Goal: Task Accomplishment & Management: Use online tool/utility

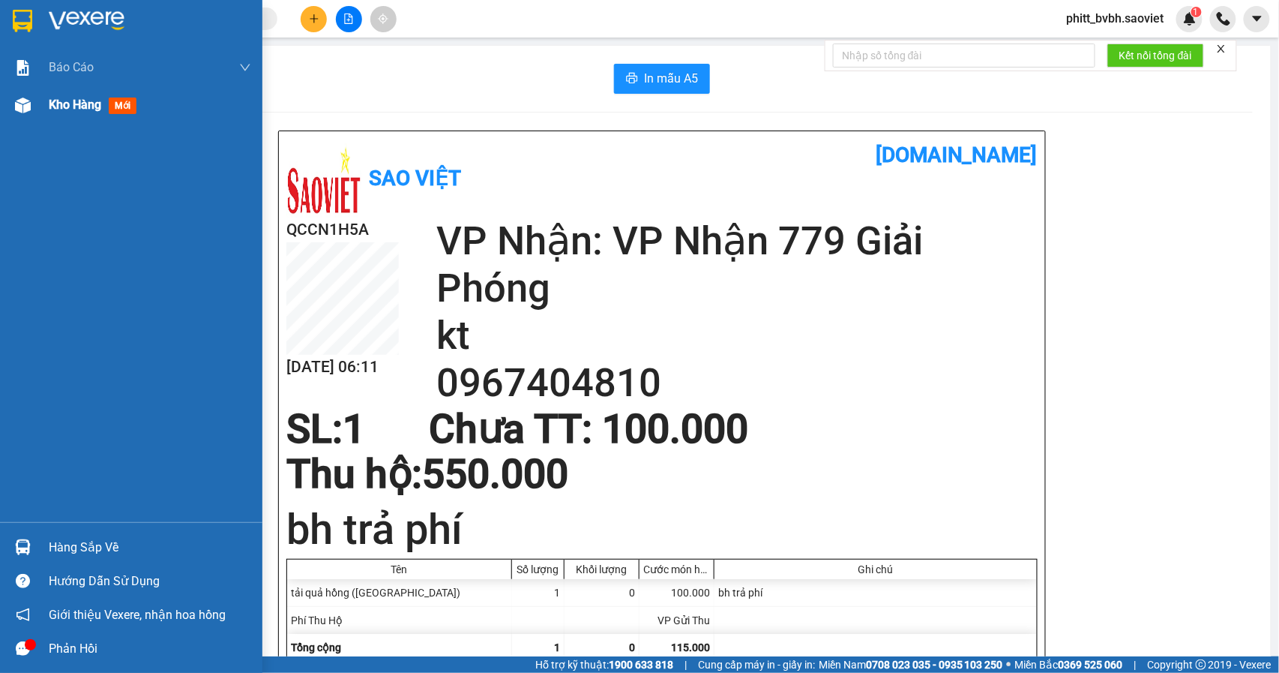
click at [54, 109] on span "Kho hàng" at bounding box center [75, 104] width 52 height 14
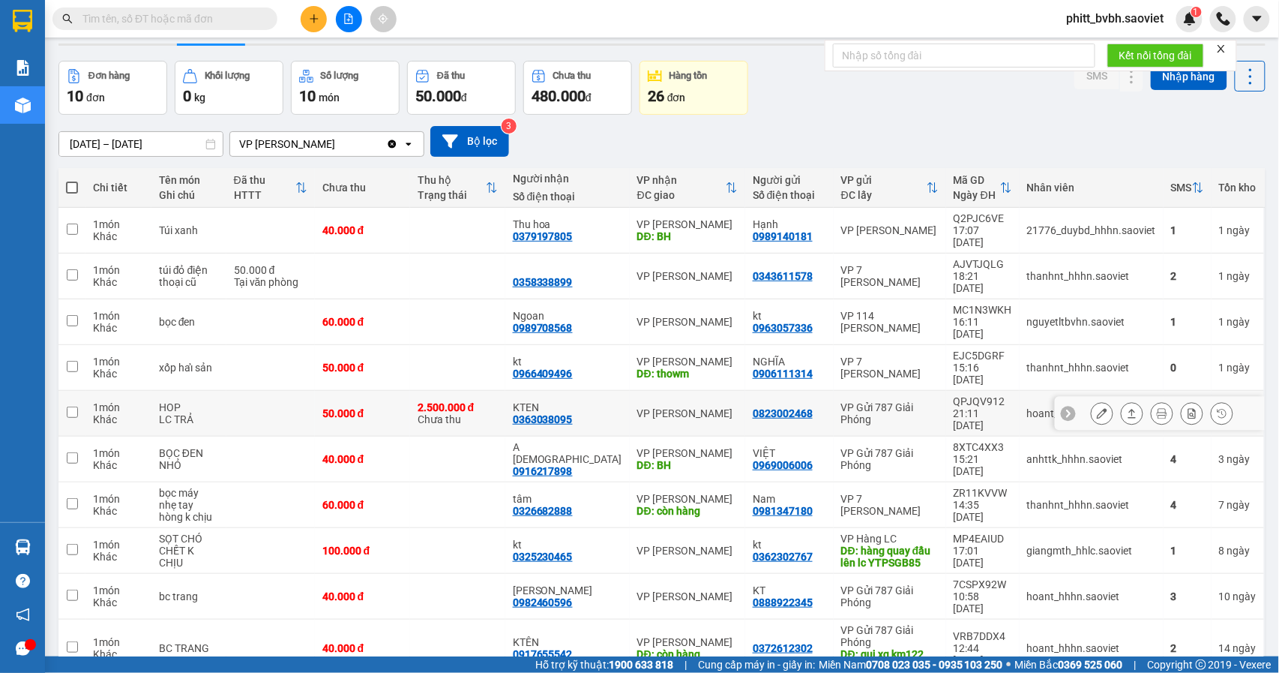
scroll to position [69, 0]
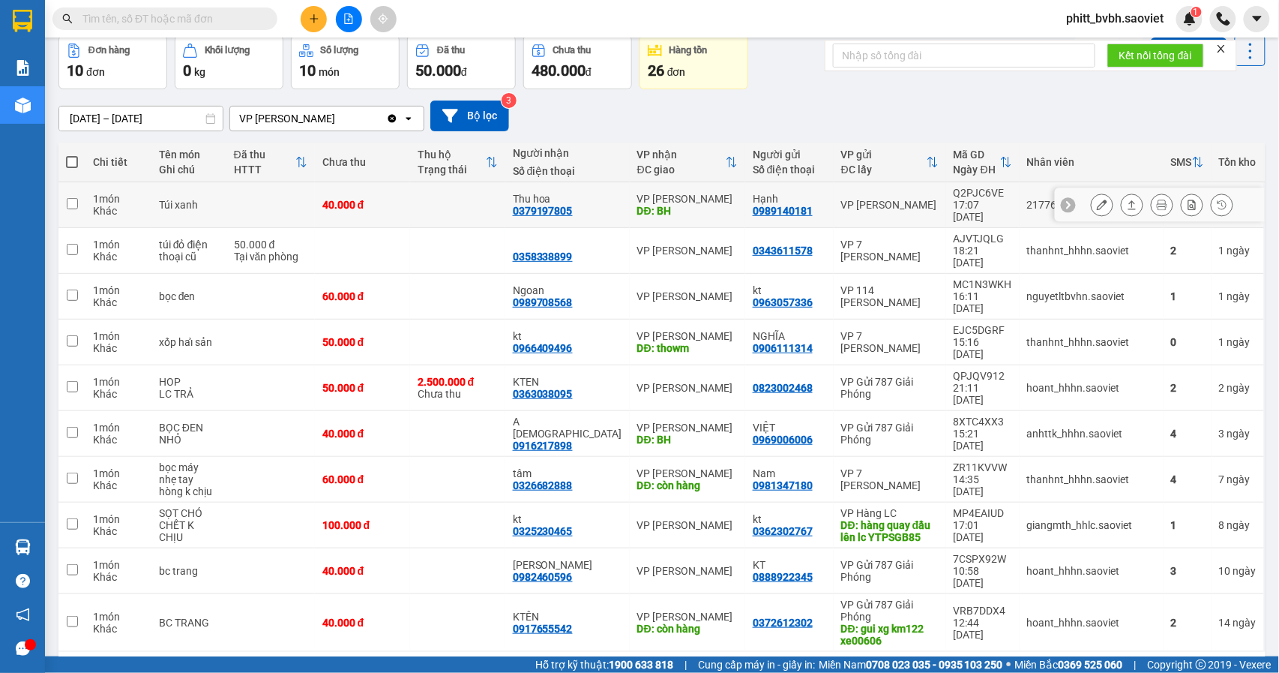
click at [439, 199] on td at bounding box center [457, 205] width 95 height 46
checkbox input "true"
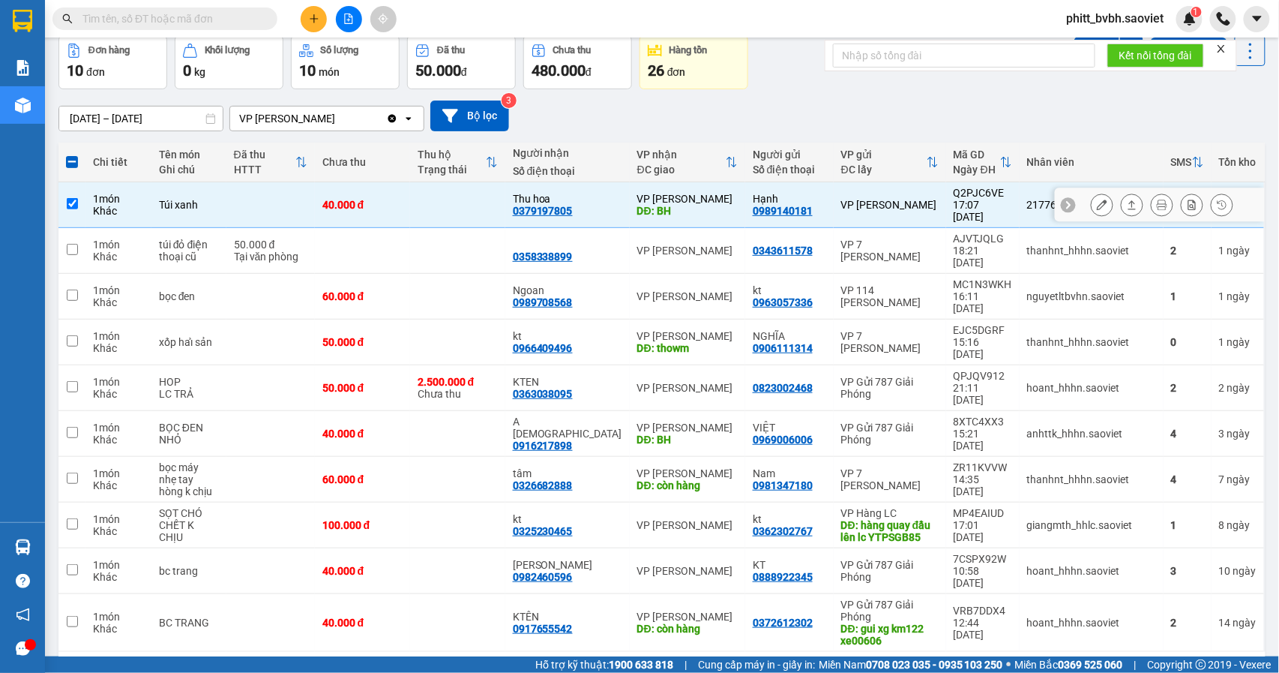
click at [1097, 201] on icon at bounding box center [1102, 204] width 10 height 10
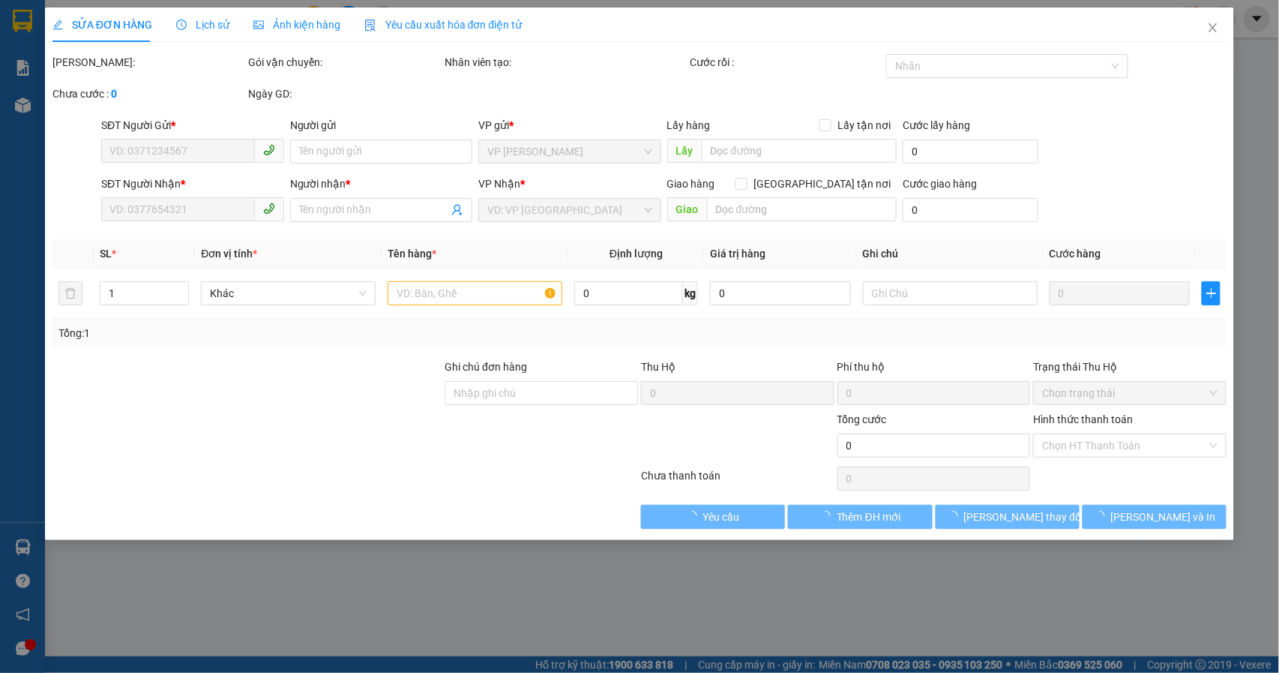
type input "0989140181"
type input "Hạnh"
type input "0379197805"
type input "Thu hoa"
type input "BH"
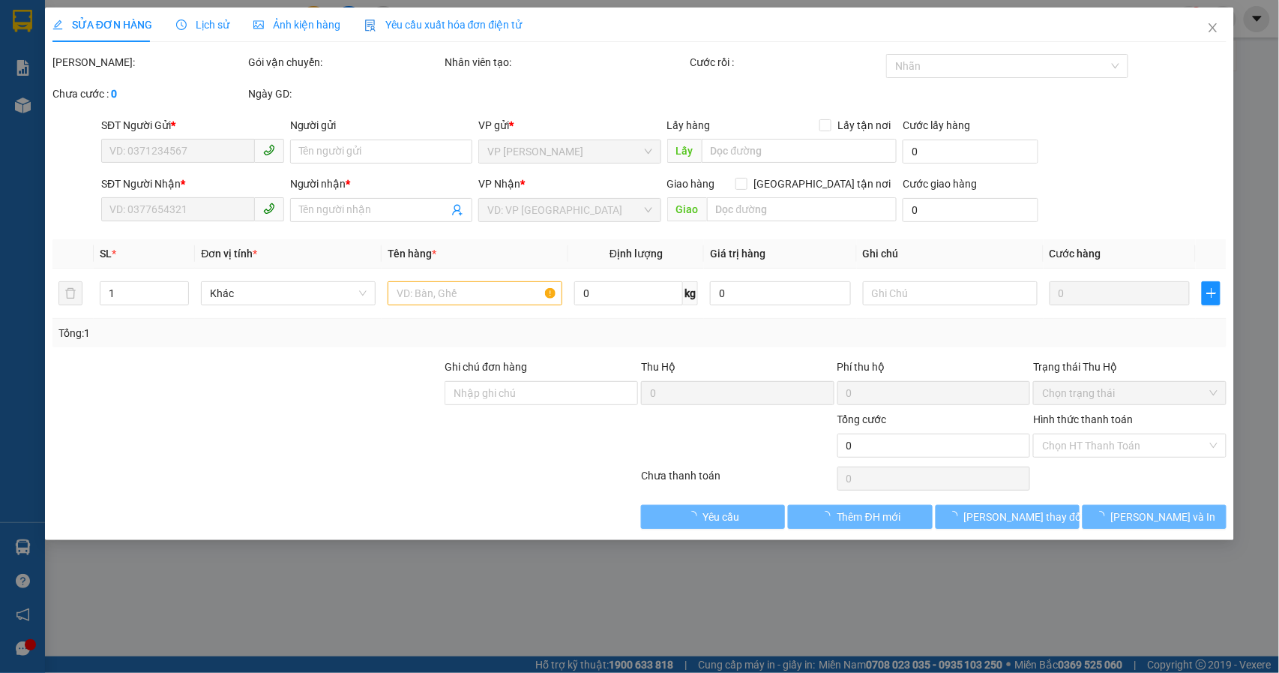
type input "40.000"
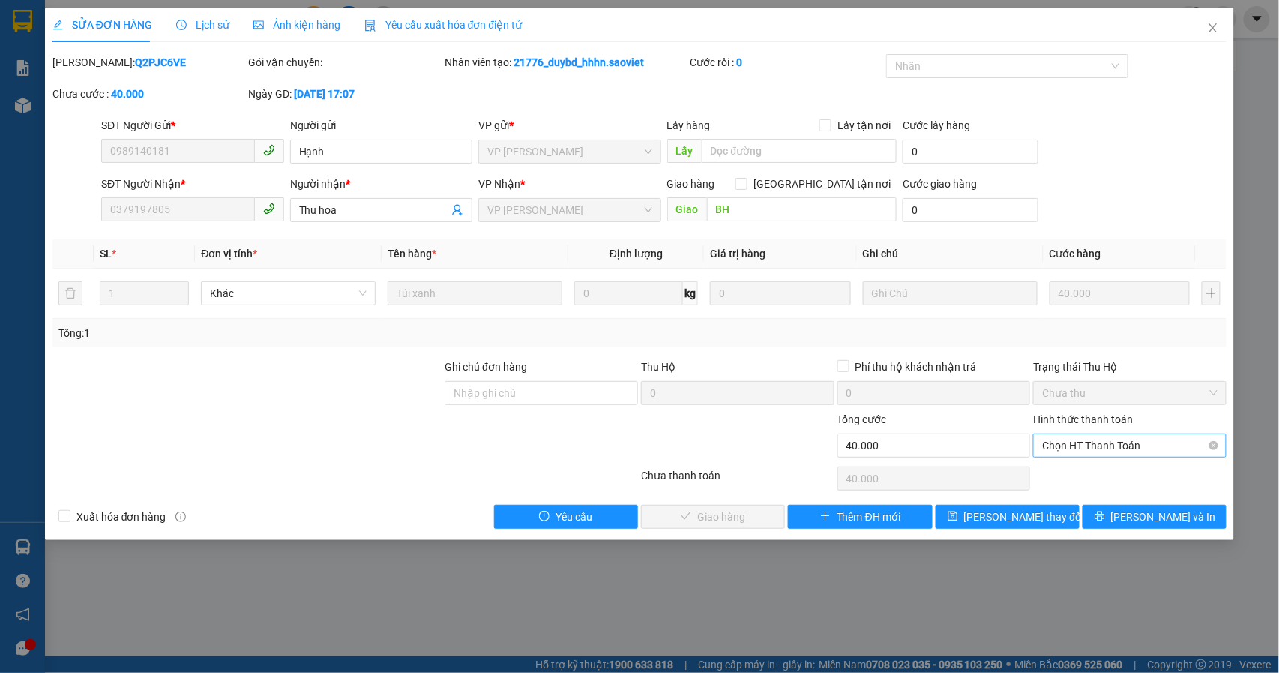
click at [1155, 447] on span "Chọn HT Thanh Toán" at bounding box center [1129, 445] width 175 height 22
click at [1104, 480] on div "Tại văn phòng" at bounding box center [1130, 477] width 175 height 16
type input "0"
click at [706, 525] on span "[PERSON_NAME] và Giao hàng" at bounding box center [742, 516] width 144 height 16
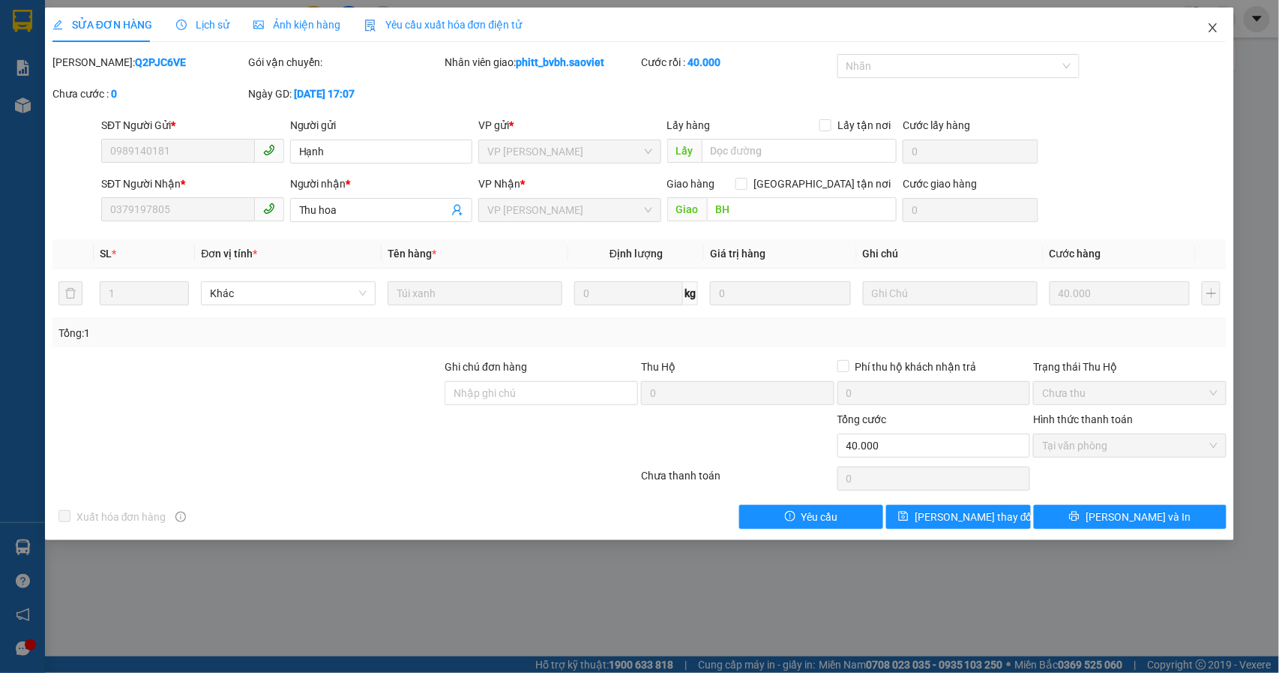
click at [1210, 28] on span "Close" at bounding box center [1213, 28] width 42 height 42
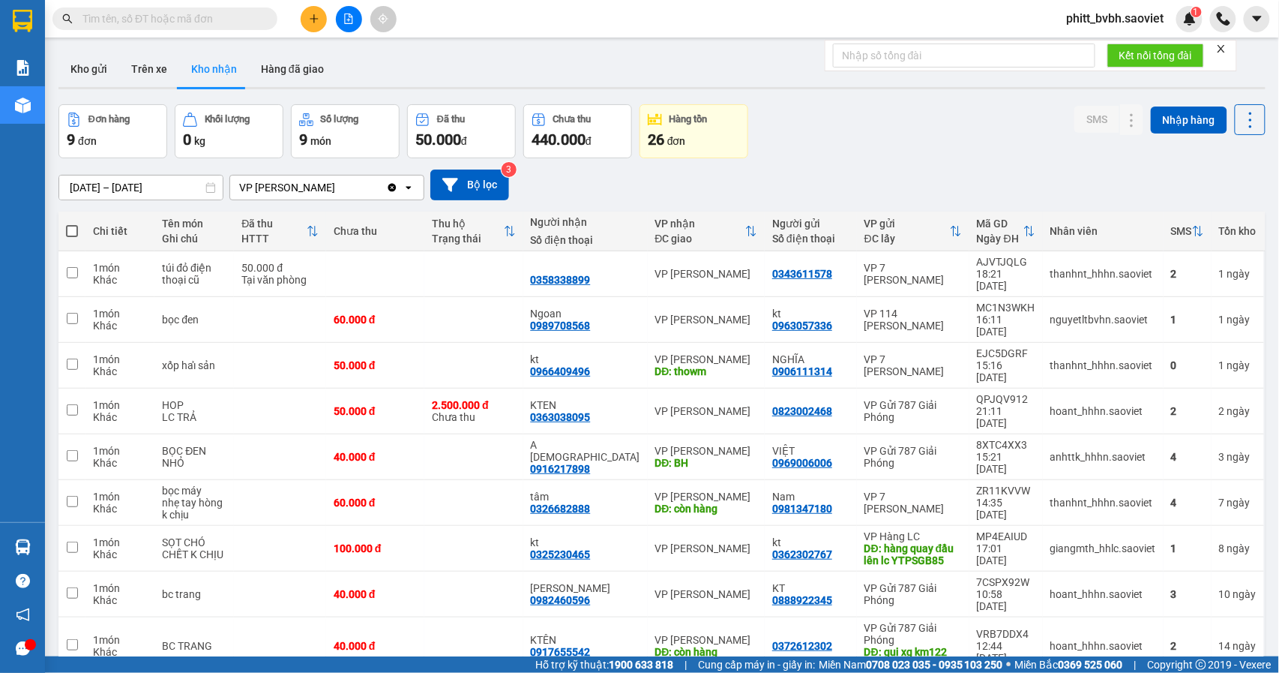
click at [319, 18] on icon "plus" at bounding box center [314, 18] width 10 height 10
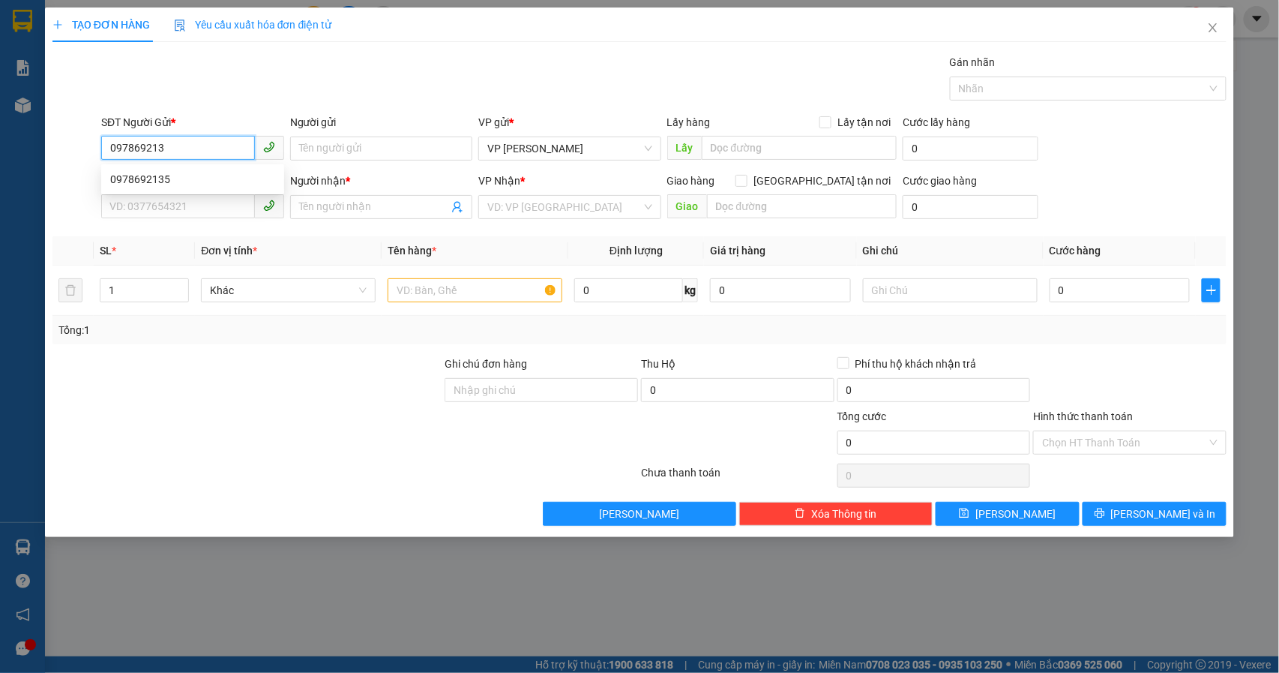
type input "0978692135"
click at [201, 190] on div "0978692135" at bounding box center [192, 179] width 183 height 24
type input "0967664984"
type input "ko tên"
type input "0978692135"
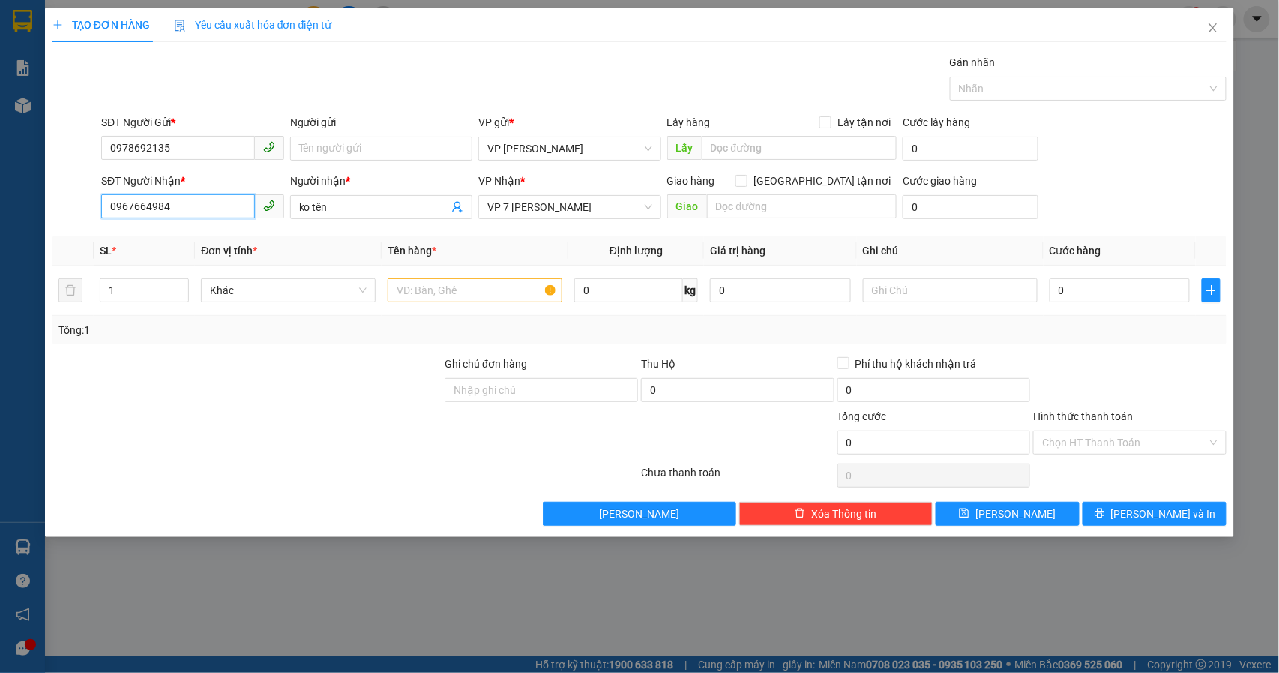
click at [193, 207] on input "0967664984" at bounding box center [178, 206] width 154 height 24
click at [430, 295] on input "text" at bounding box center [475, 290] width 175 height 24
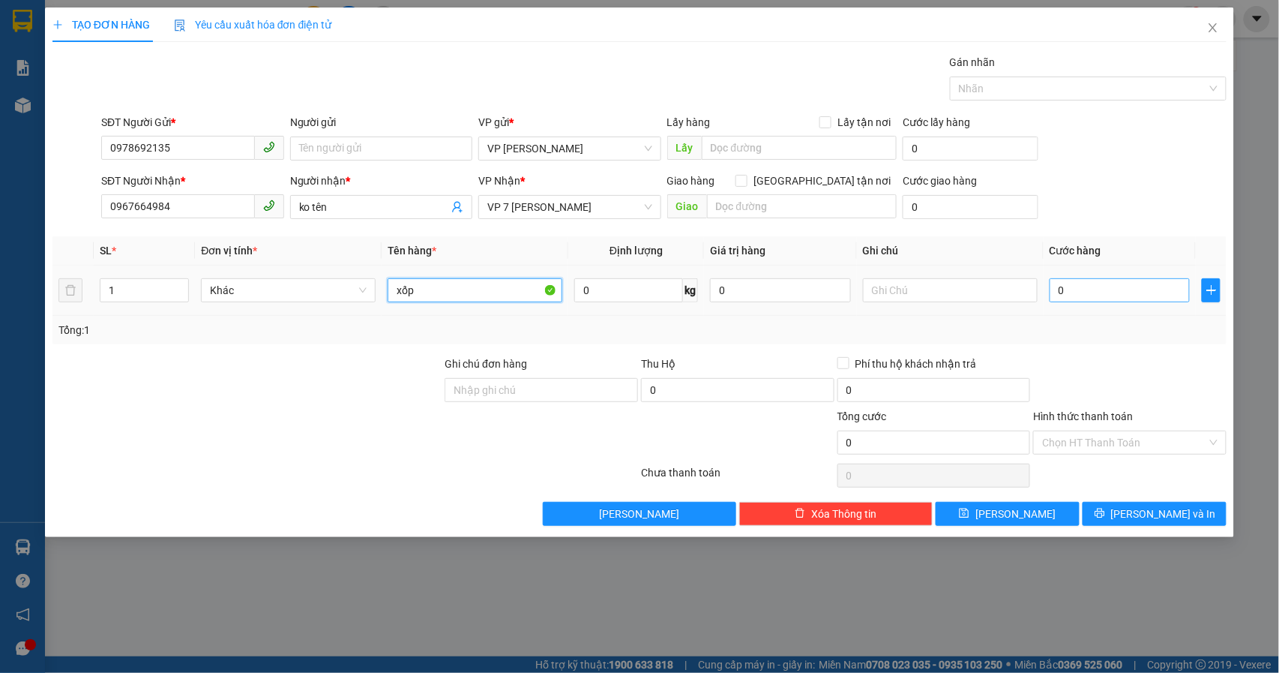
type input "xốp"
click at [1096, 292] on input "0" at bounding box center [1120, 290] width 141 height 24
type input "8"
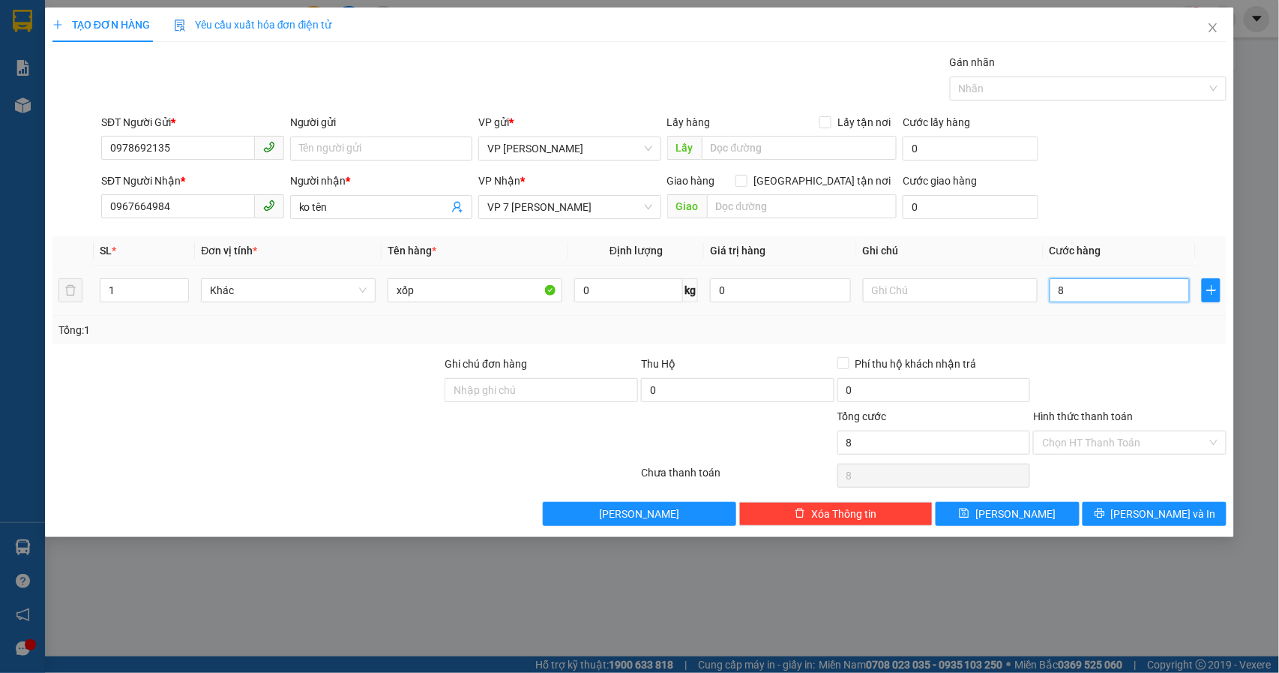
type input "80"
type input "800"
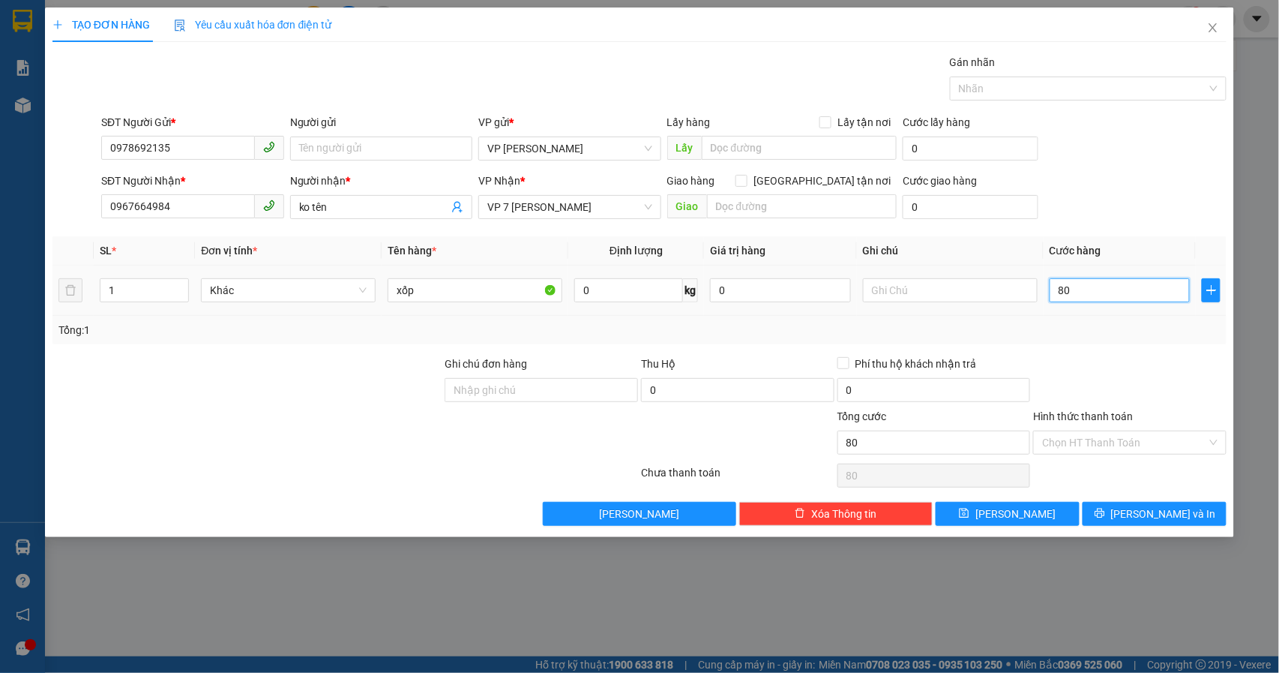
type input "800"
type input "8.000"
type input "80.000"
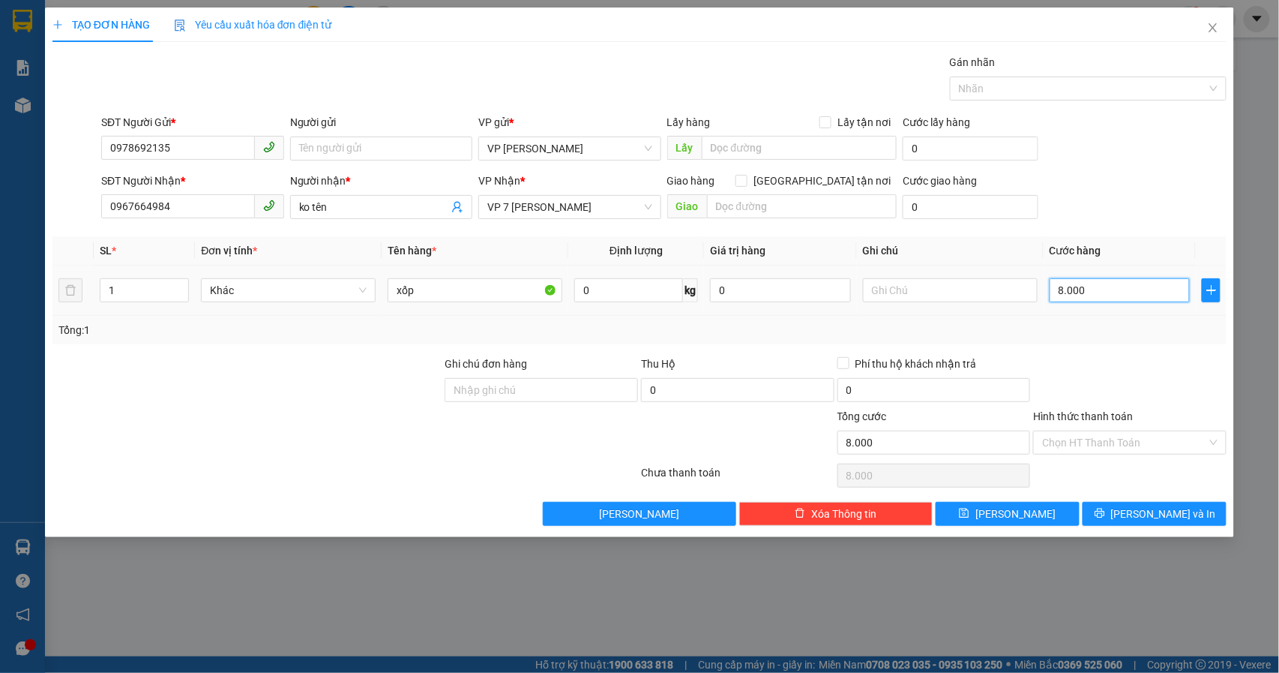
type input "80.000"
click at [1167, 511] on span "[PERSON_NAME] và In" at bounding box center [1163, 513] width 105 height 16
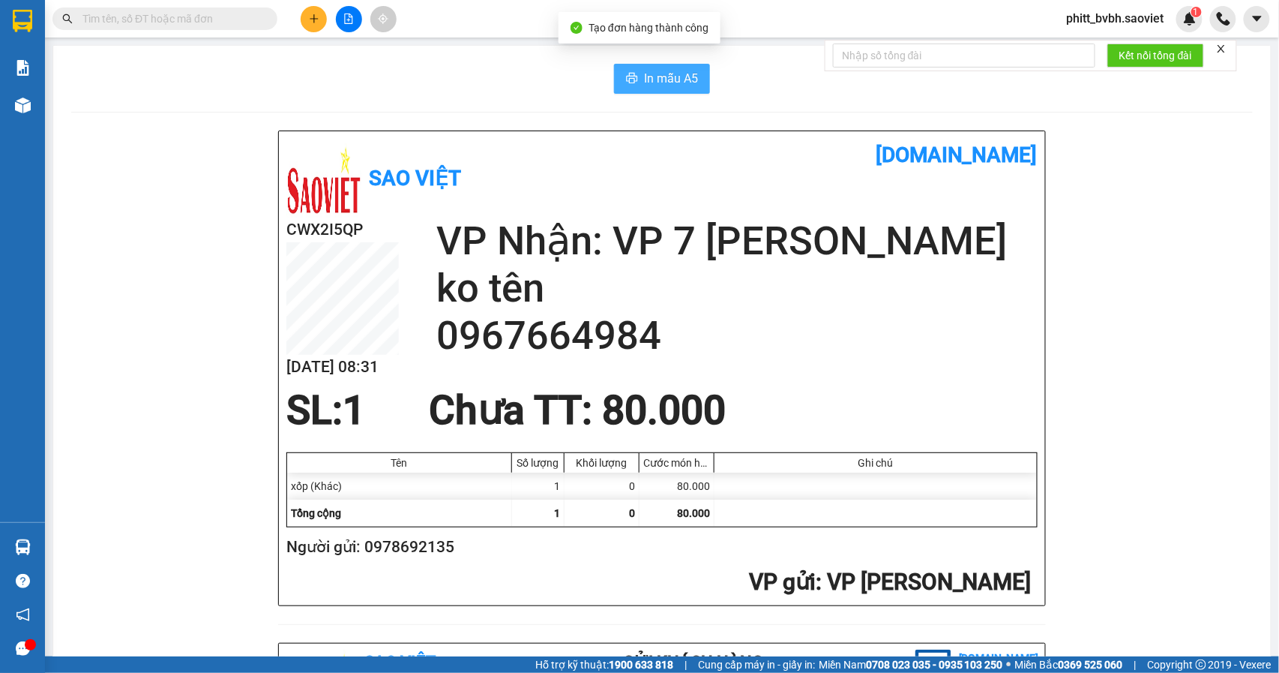
click at [670, 78] on span "In mẫu A5" at bounding box center [671, 78] width 54 height 19
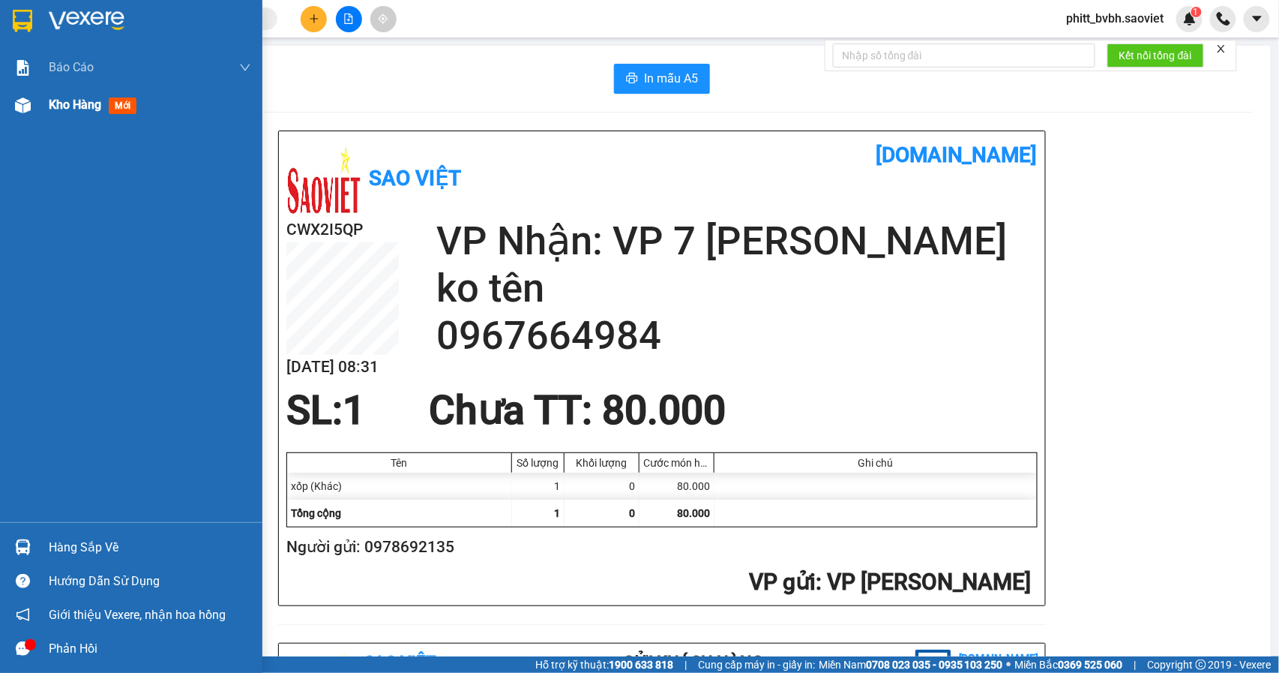
click at [61, 109] on span "Kho hàng" at bounding box center [75, 104] width 52 height 14
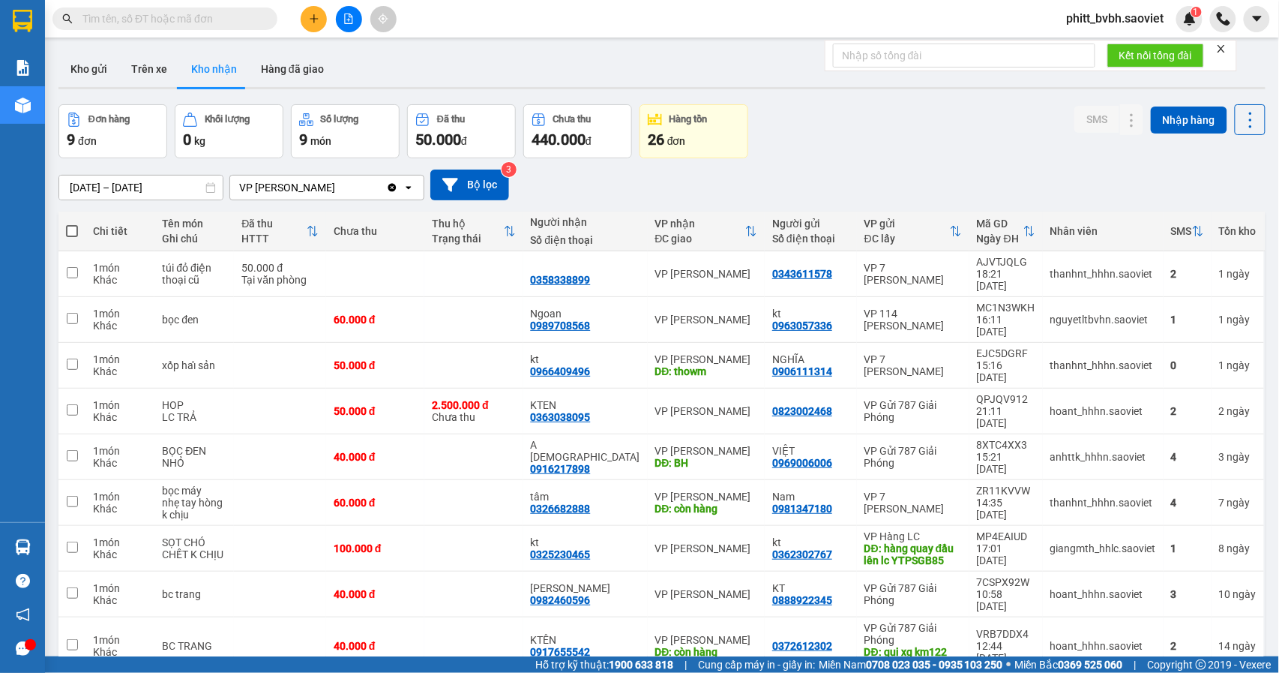
drag, startPoint x: 91, startPoint y: 67, endPoint x: 271, endPoint y: 148, distance: 198.3
click at [96, 67] on button "Kho gửi" at bounding box center [88, 69] width 61 height 36
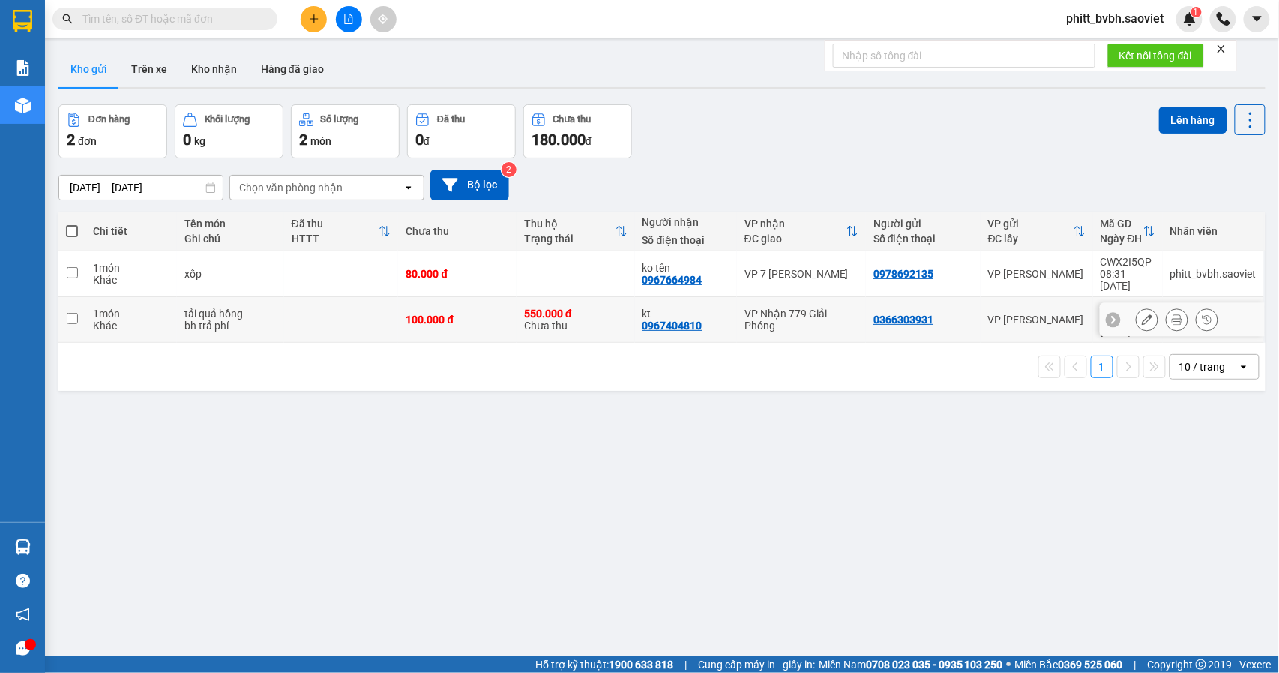
click at [462, 297] on td "100.000 đ" at bounding box center [457, 320] width 118 height 46
checkbox input "true"
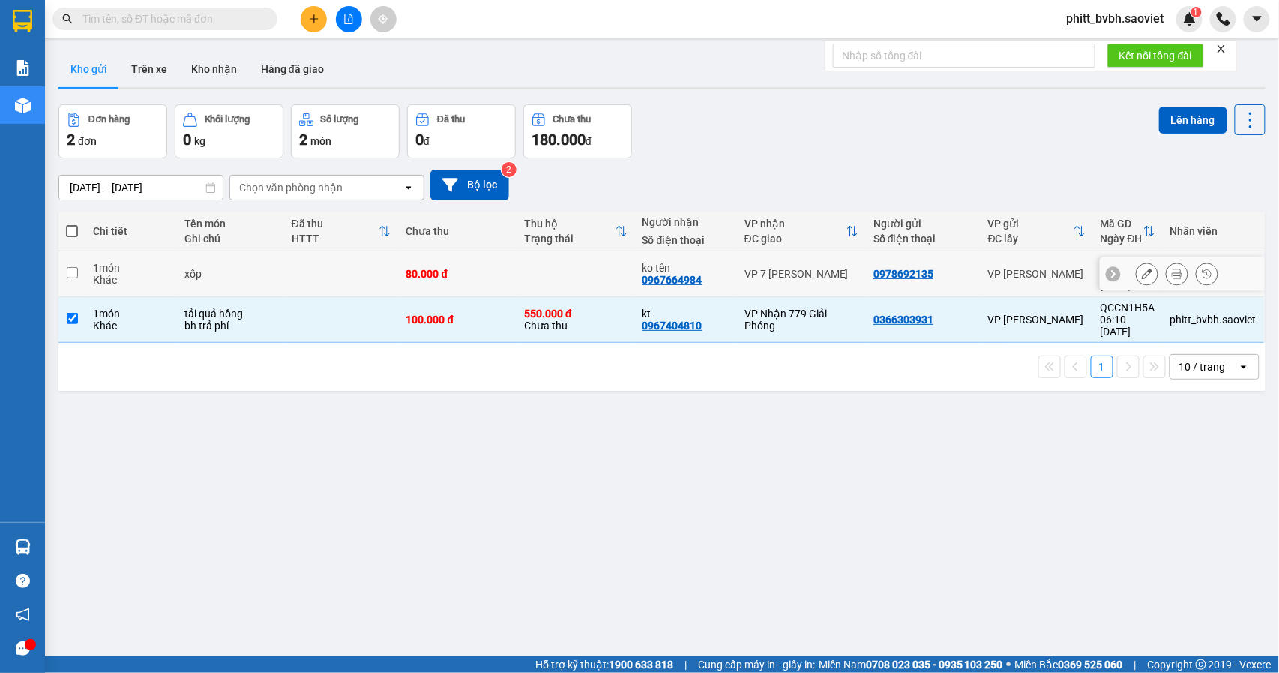
drag, startPoint x: 483, startPoint y: 265, endPoint x: 514, endPoint y: 261, distance: 31.8
click at [487, 268] on div "80.000 đ" at bounding box center [457, 274] width 103 height 12
checkbox input "true"
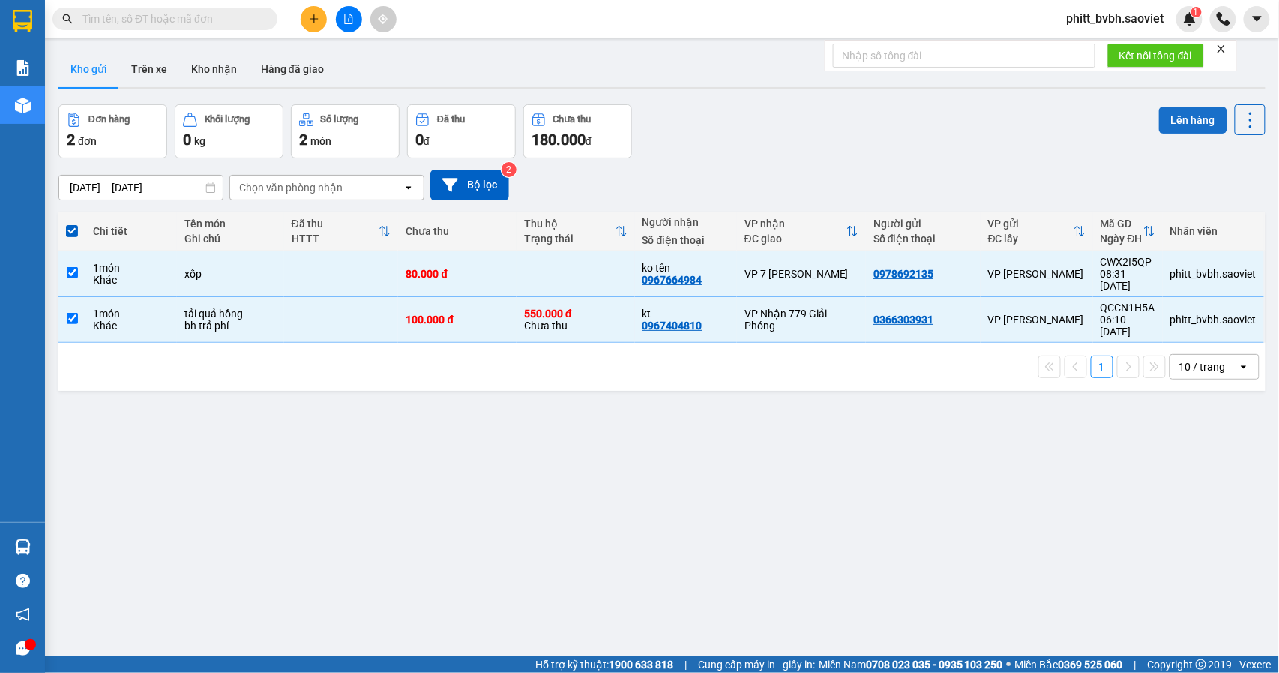
click at [1188, 123] on button "Lên hàng" at bounding box center [1193, 119] width 68 height 27
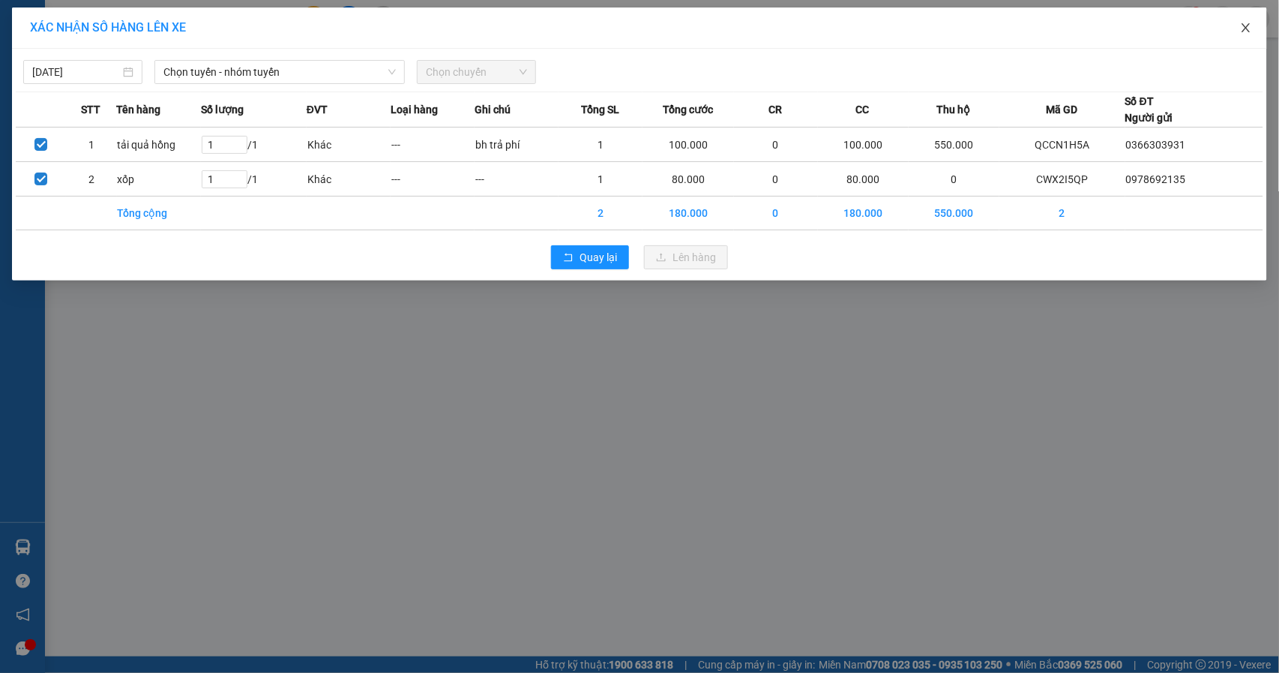
click at [1251, 31] on icon "close" at bounding box center [1246, 28] width 12 height 12
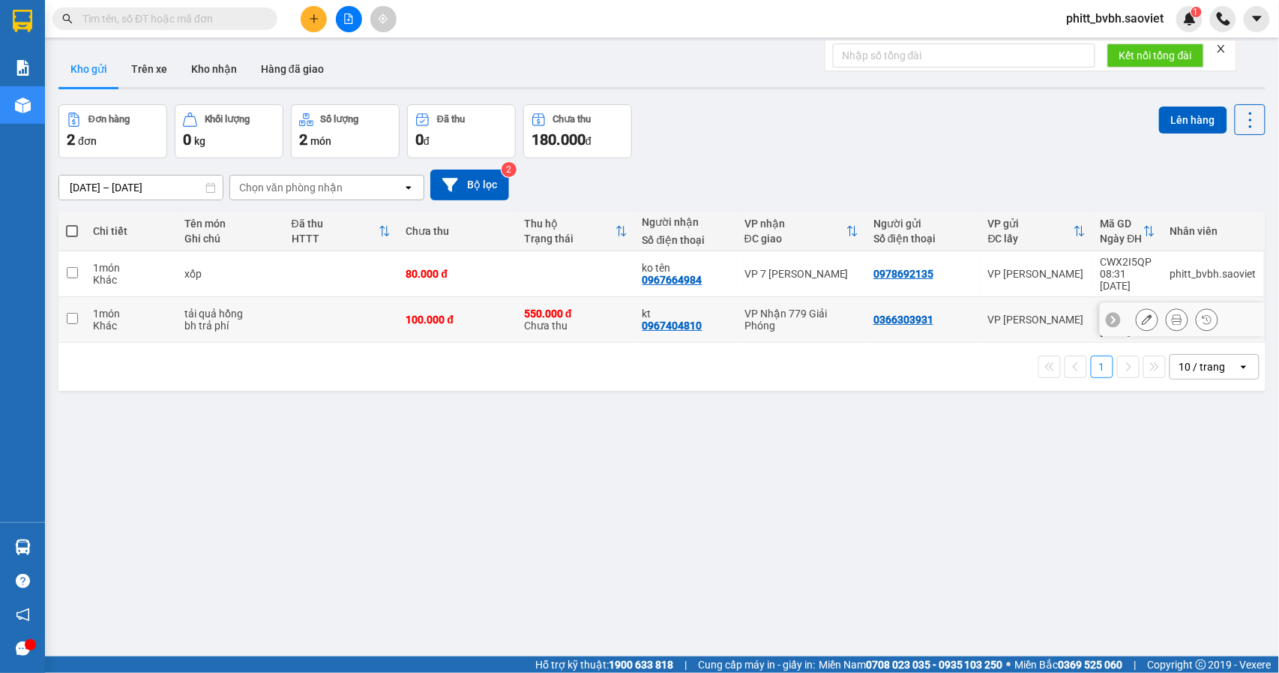
click at [831, 312] on div "VP Nhận 779 Giải Phóng" at bounding box center [802, 319] width 114 height 24
checkbox input "true"
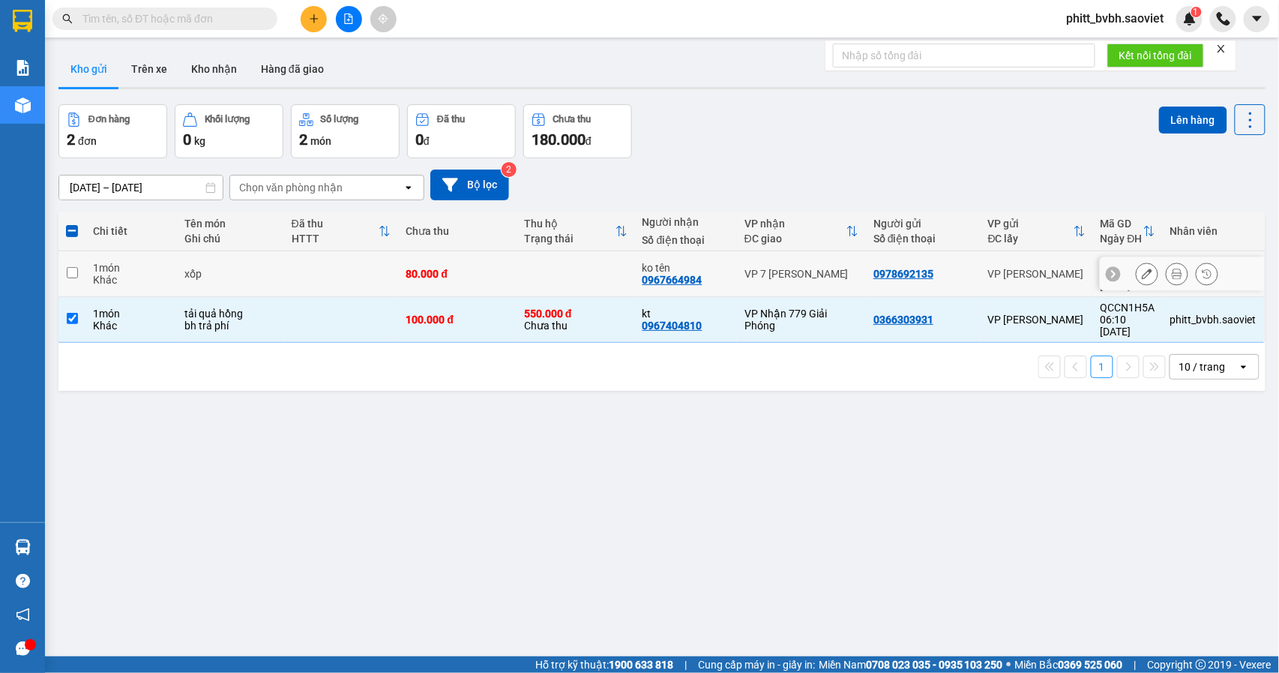
click at [568, 276] on td at bounding box center [576, 274] width 118 height 46
checkbox input "true"
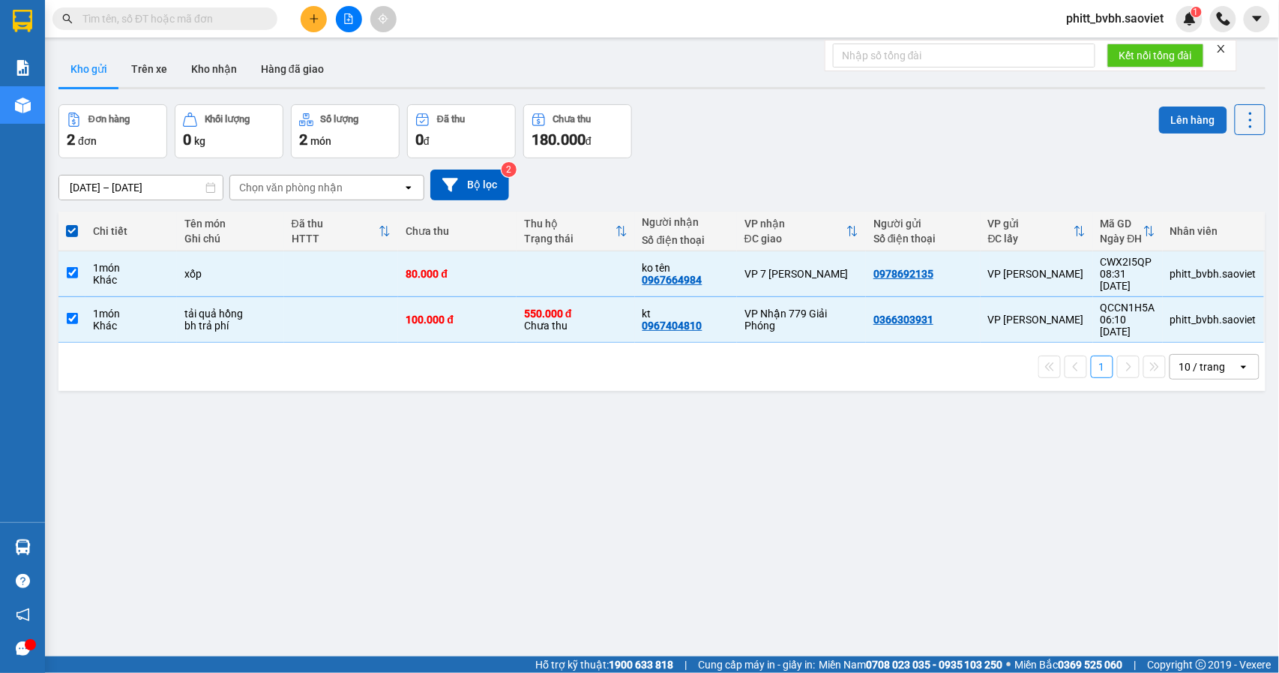
click at [1170, 114] on button "Lên hàng" at bounding box center [1193, 119] width 68 height 27
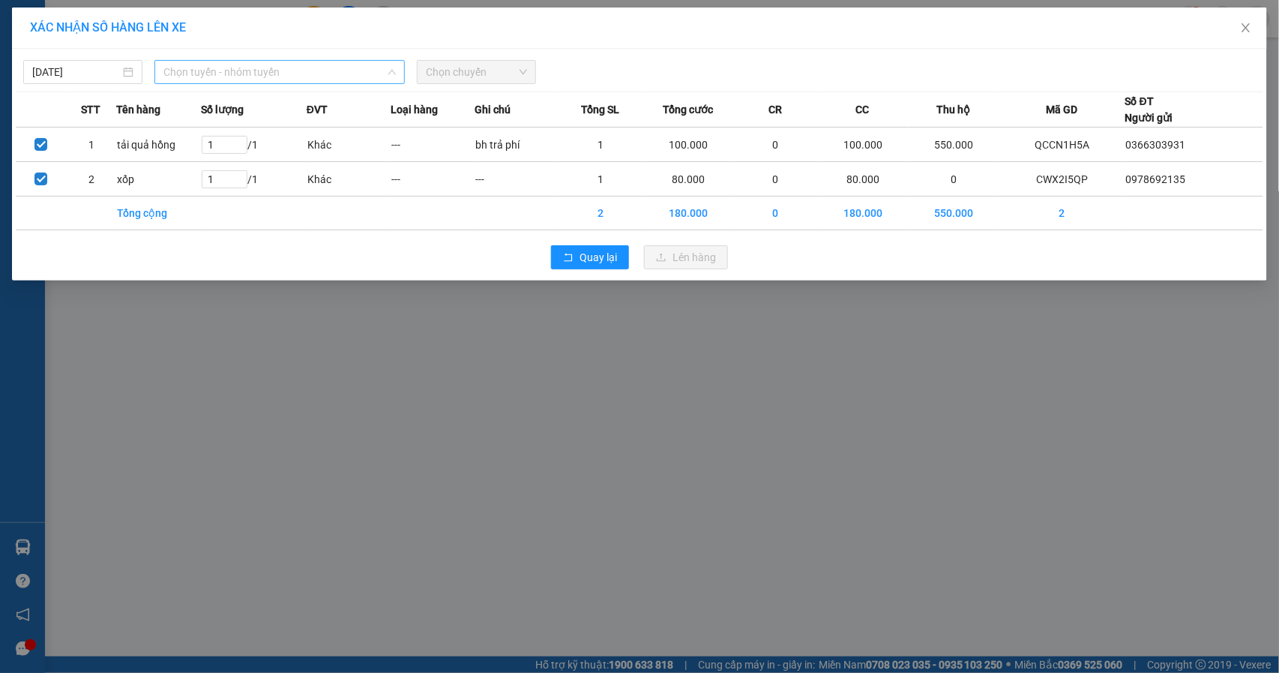
click at [208, 76] on span "Chọn tuyến - nhóm tuyến" at bounding box center [279, 72] width 232 height 22
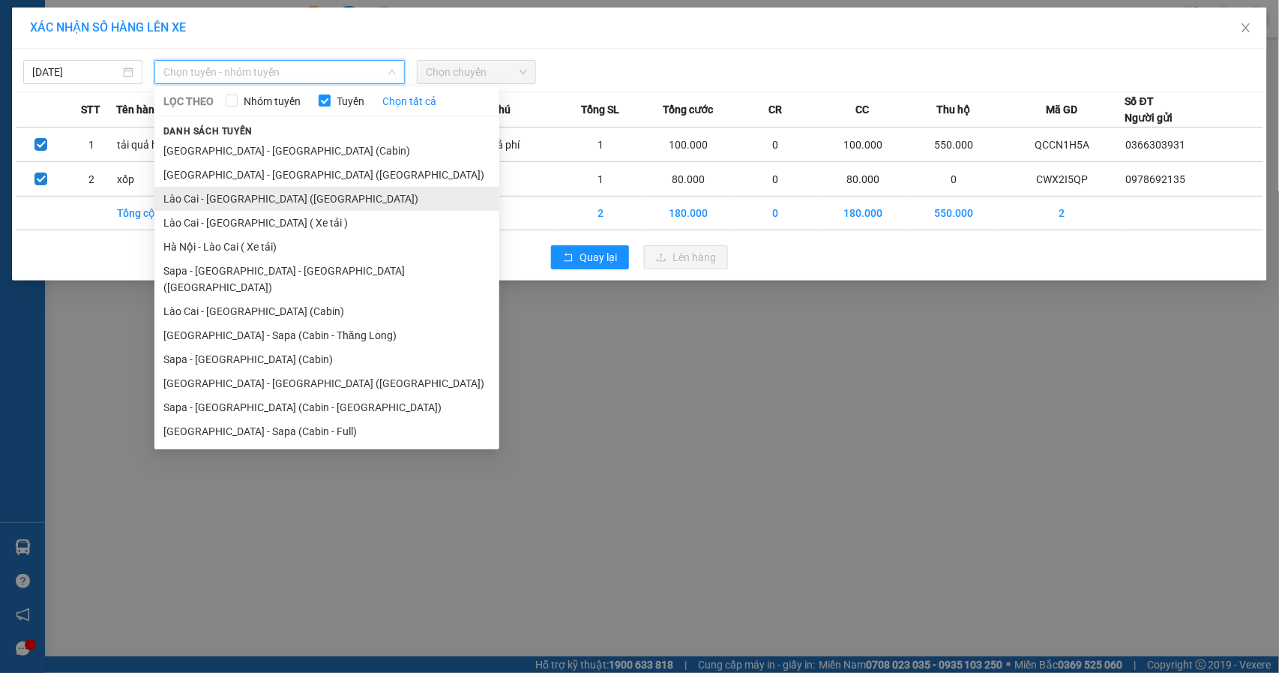
click at [279, 196] on li "Lào Cai - [GEOGRAPHIC_DATA] ([GEOGRAPHIC_DATA])" at bounding box center [326, 199] width 345 height 24
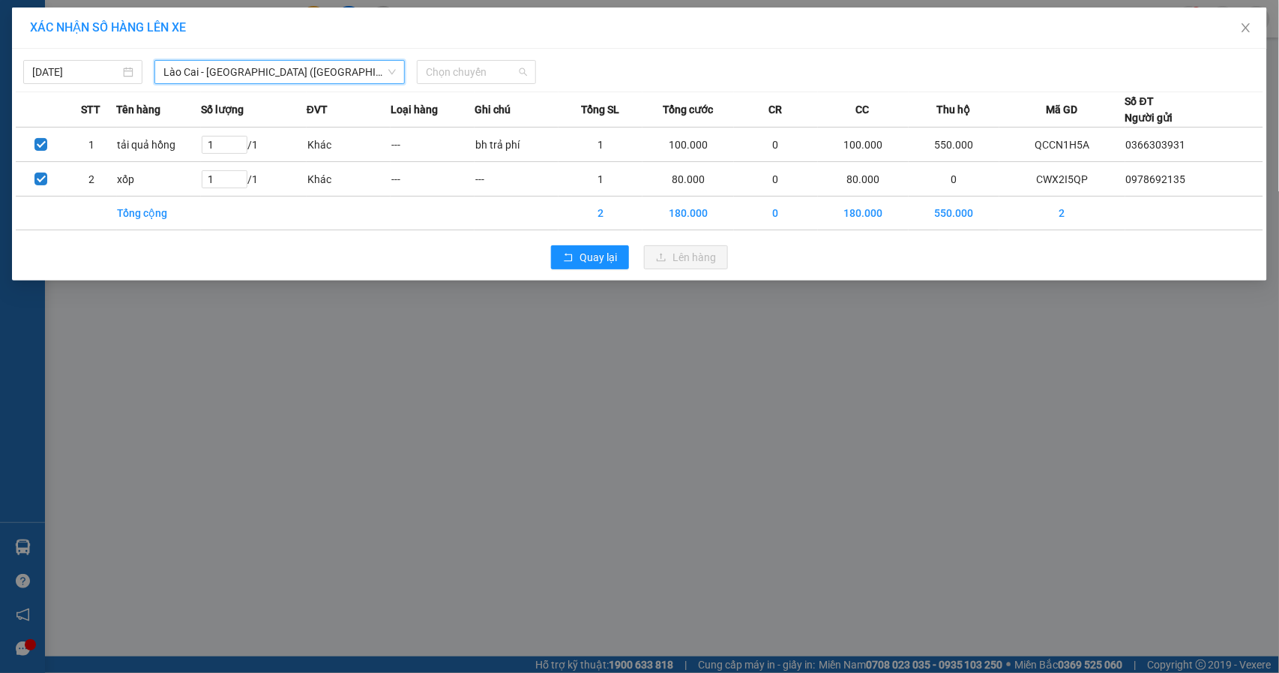
drag, startPoint x: 474, startPoint y: 70, endPoint x: 532, endPoint y: 100, distance: 65.1
click at [478, 73] on span "Chọn chuyến" at bounding box center [476, 72] width 101 height 22
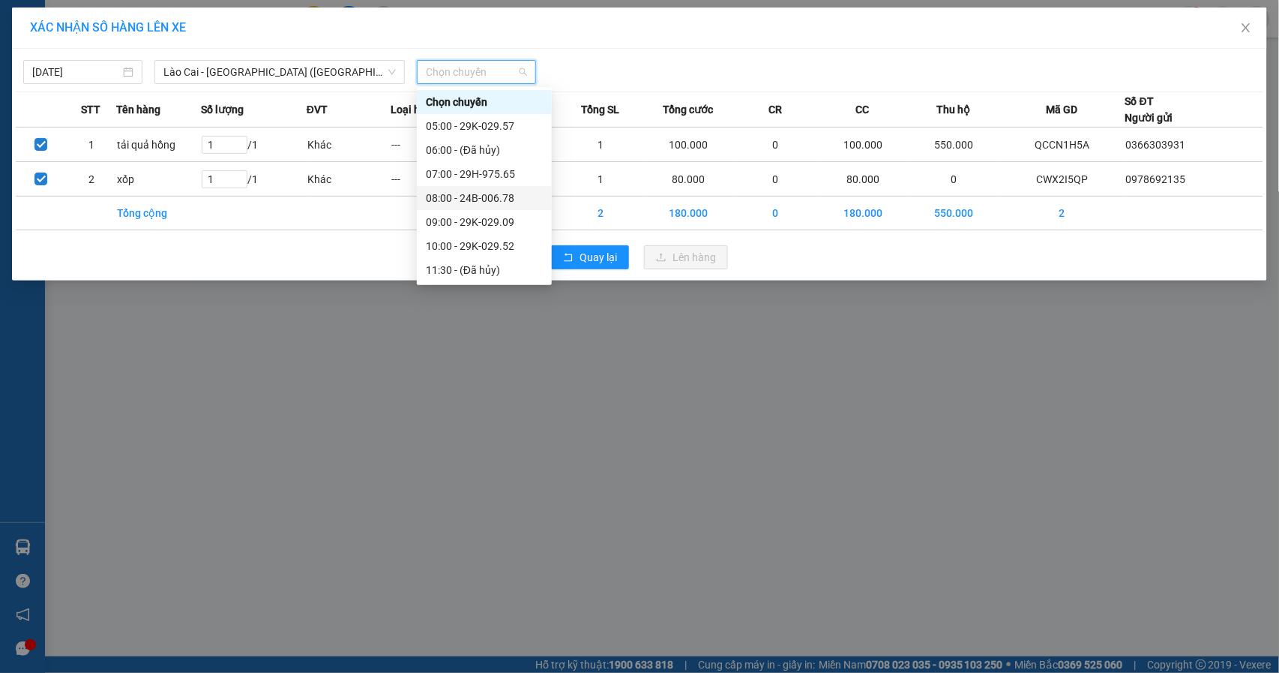
click at [507, 202] on div "08:00 - 24B-006.78" at bounding box center [484, 198] width 117 height 16
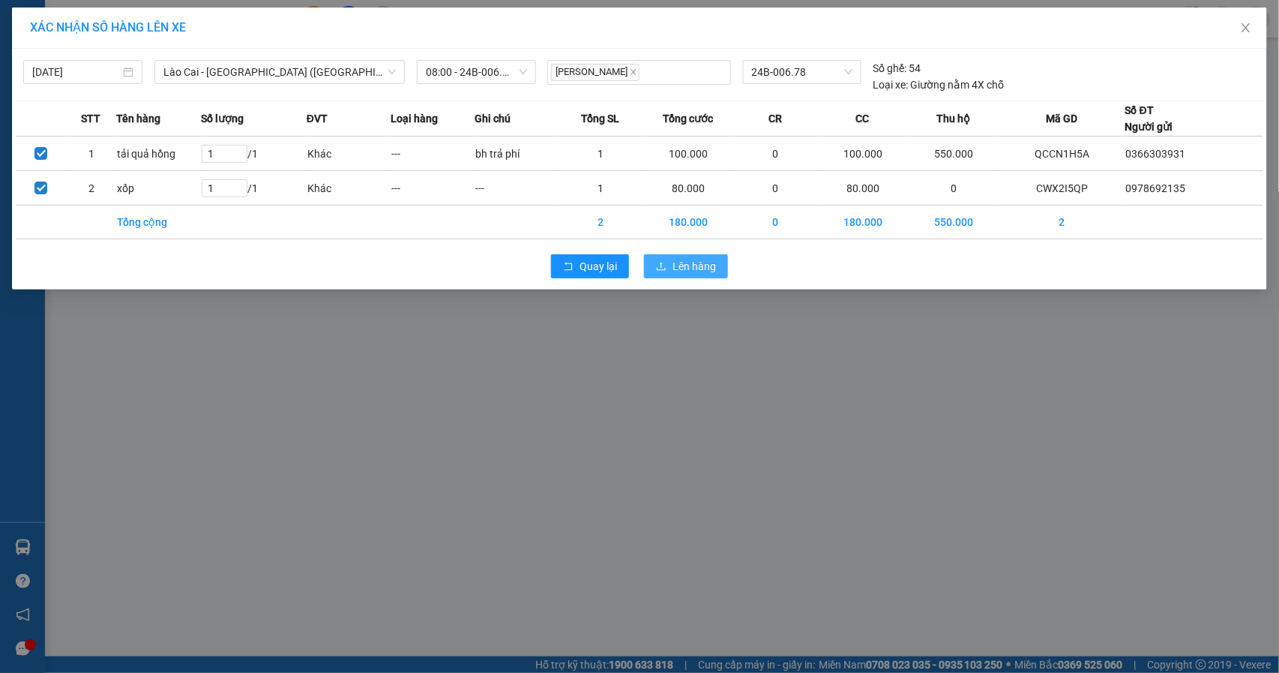
click at [670, 267] on button "Lên hàng" at bounding box center [686, 266] width 84 height 24
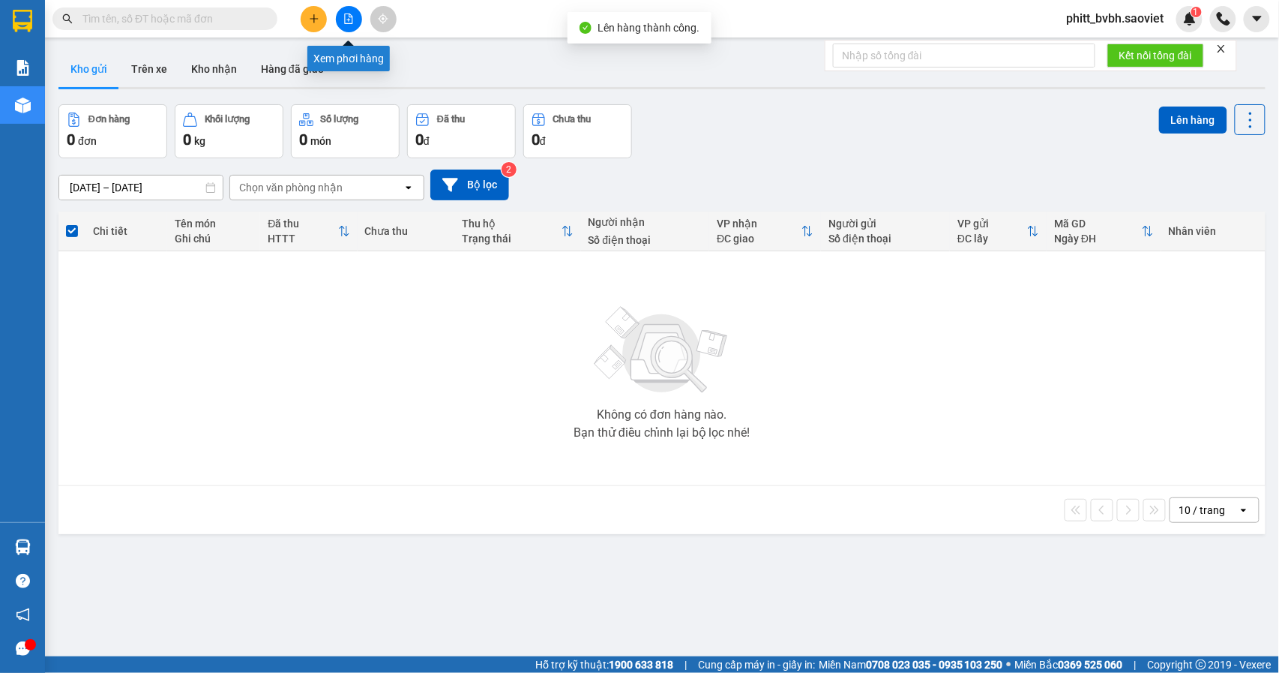
click at [337, 19] on button at bounding box center [349, 19] width 26 height 26
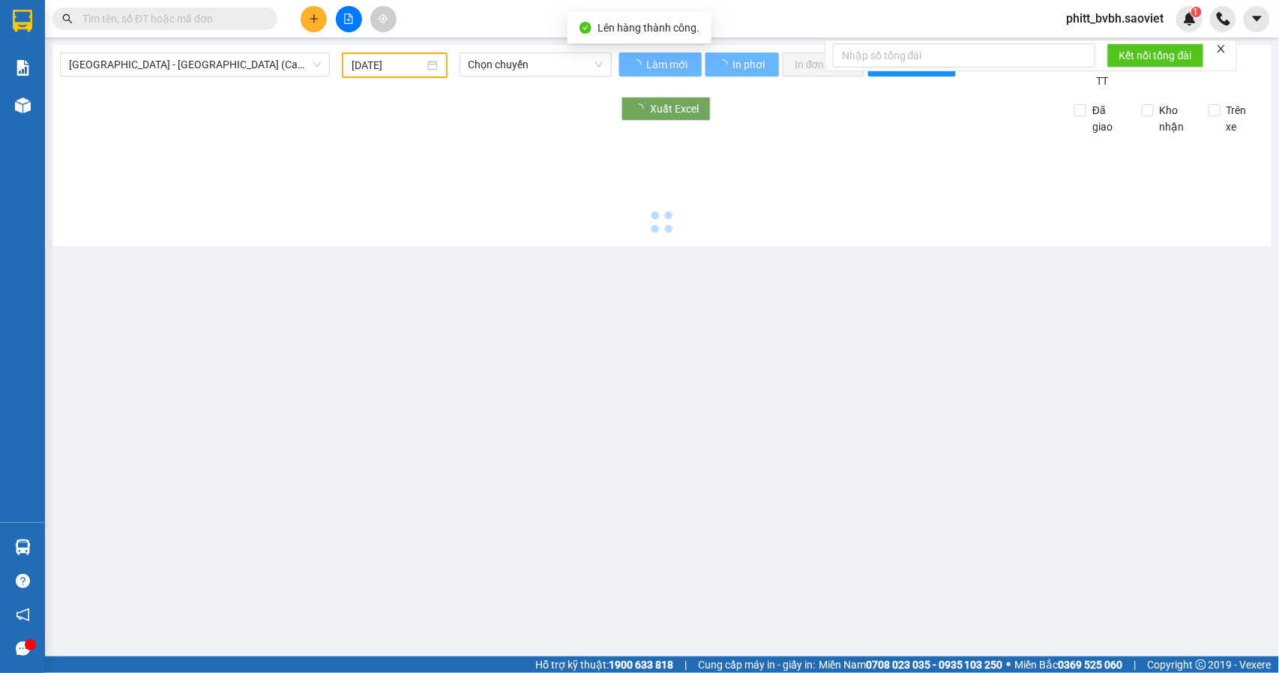
type input "[DATE]"
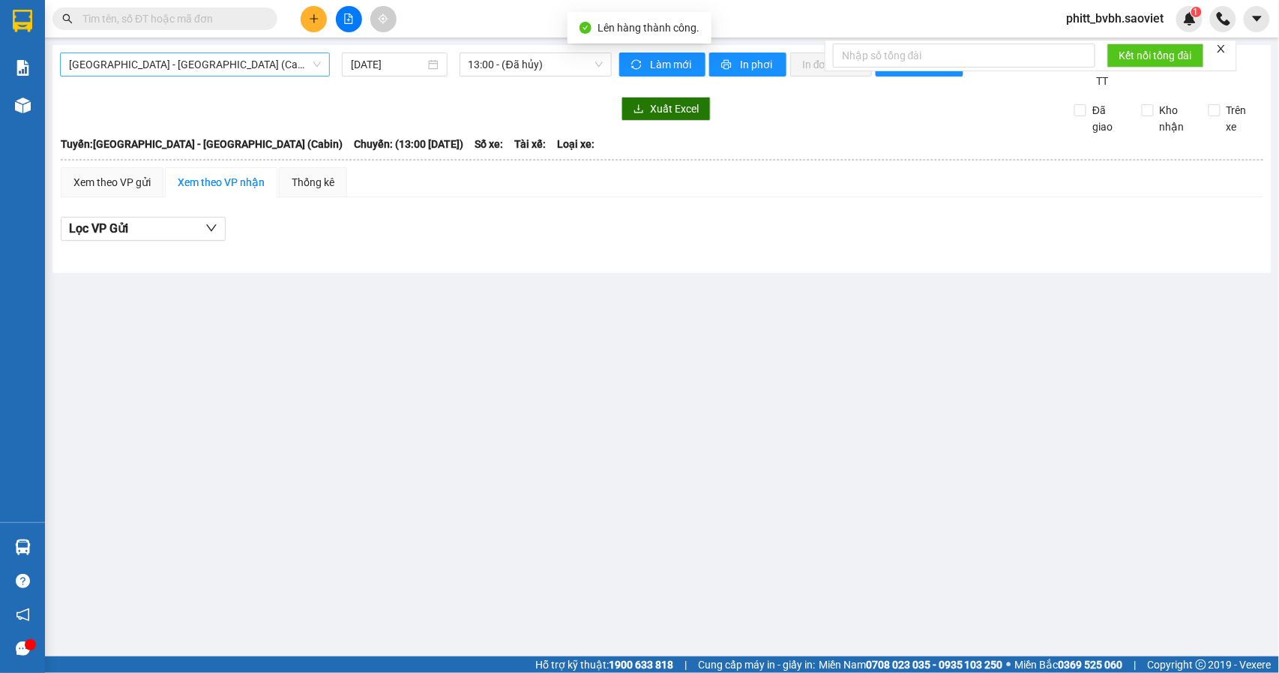
click at [127, 64] on span "[GEOGRAPHIC_DATA] - [GEOGRAPHIC_DATA] (Cabin)" at bounding box center [195, 64] width 252 height 22
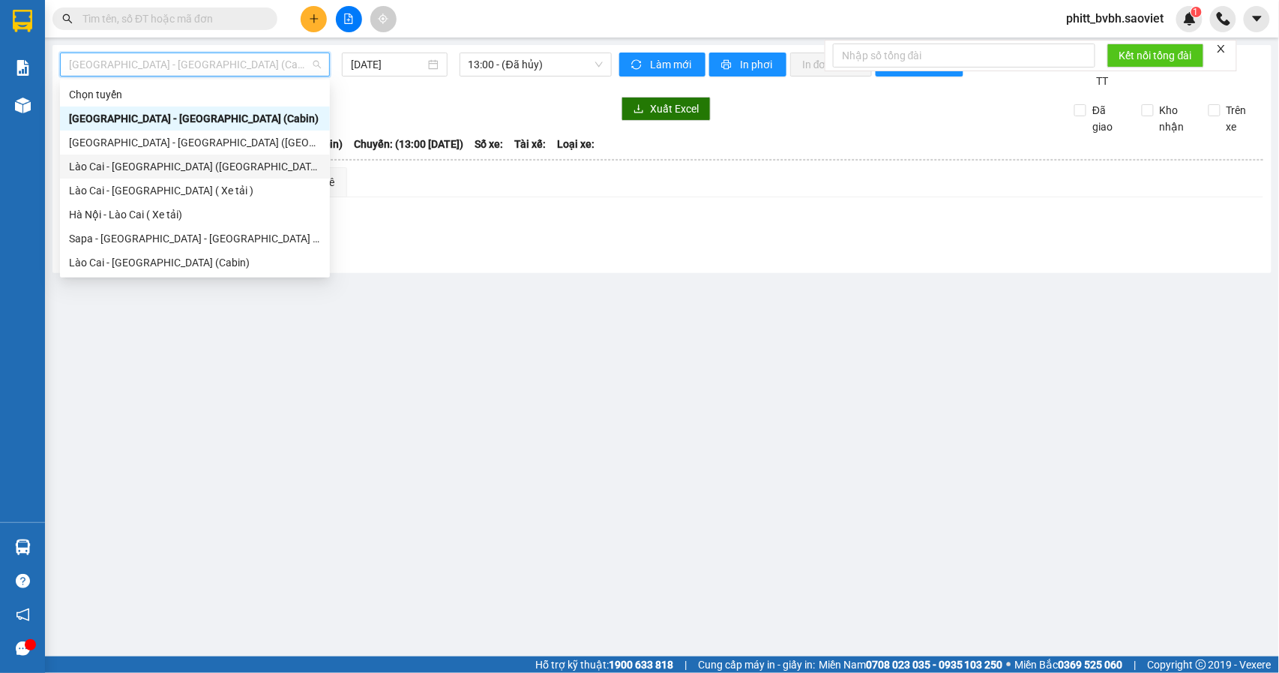
click at [171, 163] on div "Lào Cai - [GEOGRAPHIC_DATA] ([GEOGRAPHIC_DATA])" at bounding box center [195, 166] width 252 height 16
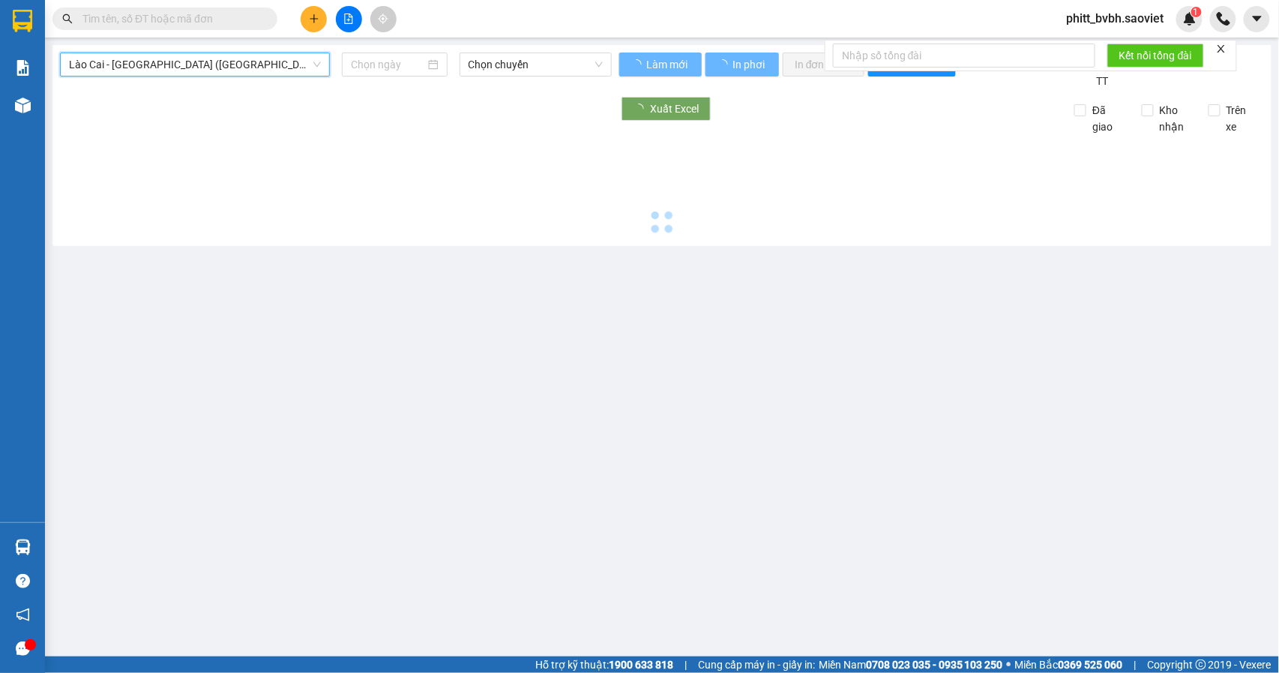
type input "[DATE]"
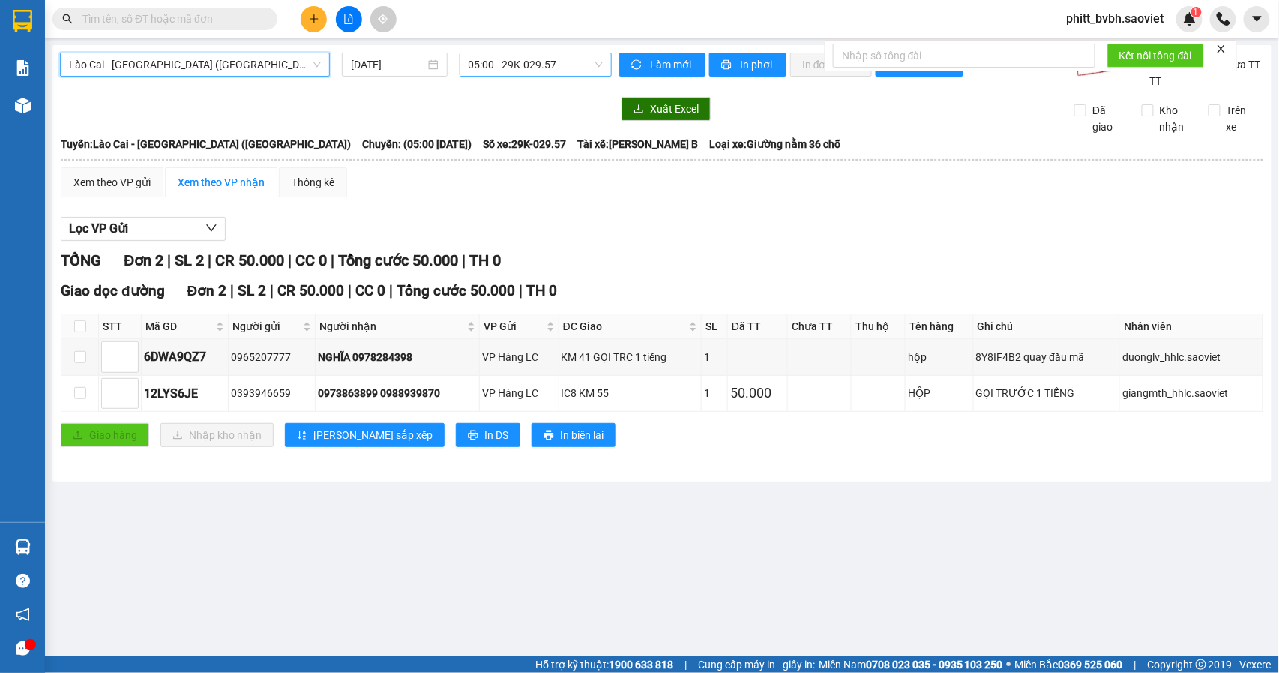
click at [522, 69] on span "05:00 - 29K-029.57" at bounding box center [536, 64] width 134 height 22
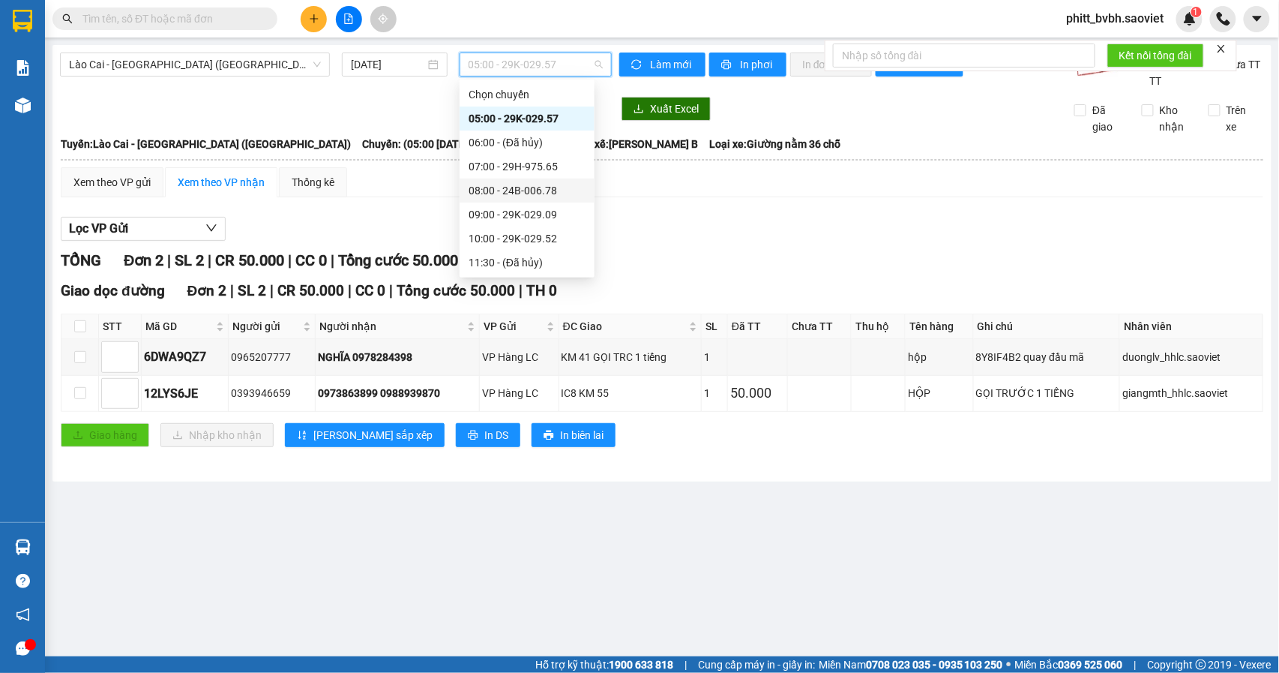
click at [549, 187] on div "08:00 - 24B-006.78" at bounding box center [527, 190] width 117 height 16
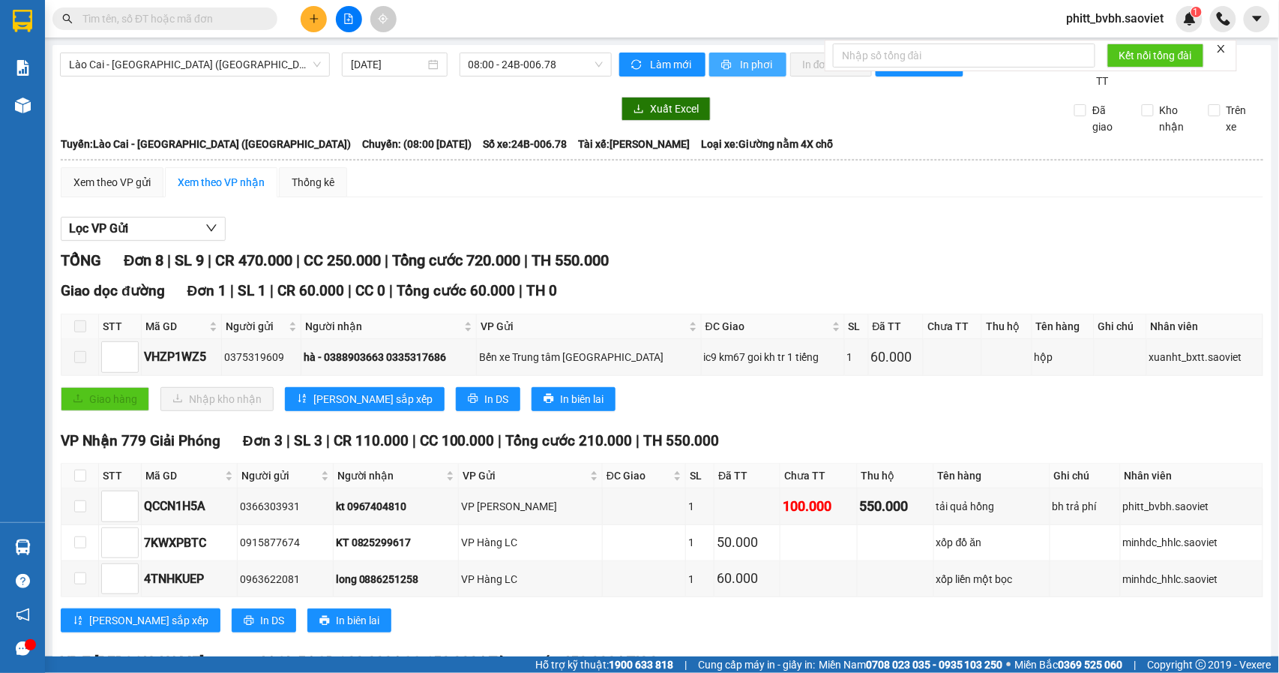
click at [753, 61] on span "In phơi" at bounding box center [757, 64] width 34 height 16
